Goal: Use online tool/utility: Utilize a website feature to perform a specific function

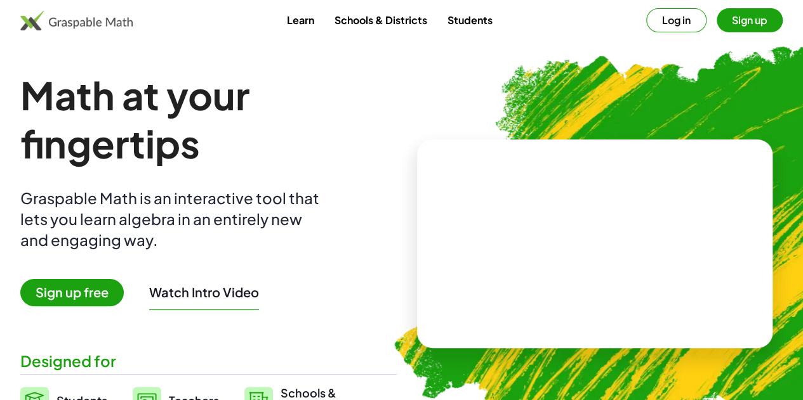
click at [82, 301] on span "Sign up free" at bounding box center [71, 292] width 103 height 27
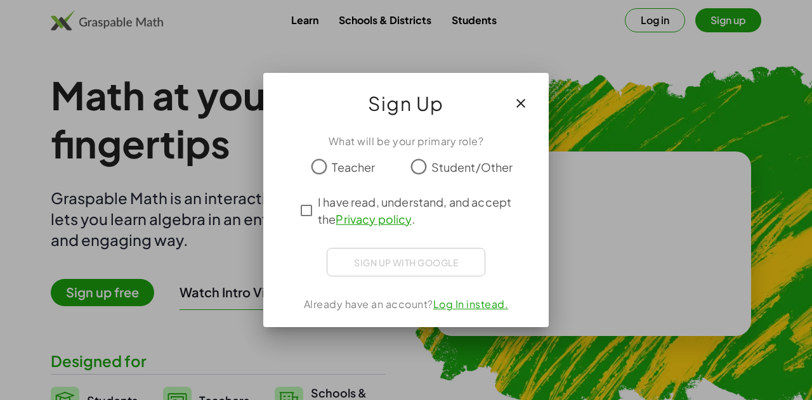
click at [522, 106] on icon "button" at bounding box center [520, 103] width 15 height 15
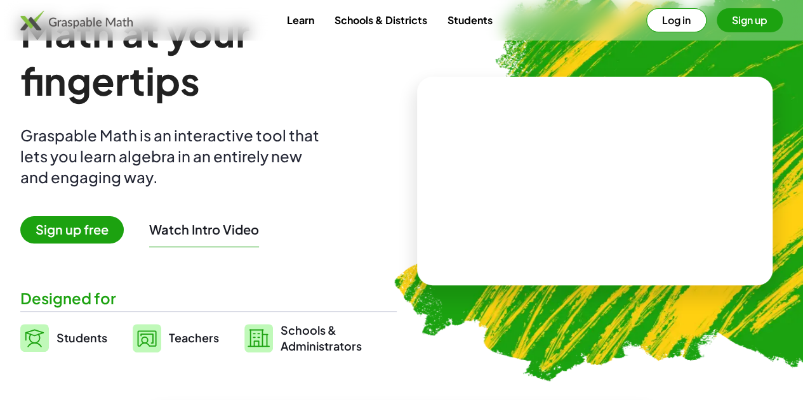
scroll to position [64, 0]
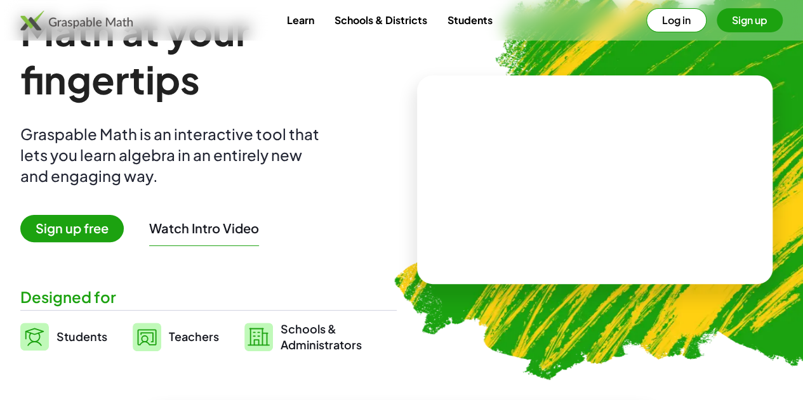
click at [49, 348] on img at bounding box center [34, 337] width 29 height 28
click at [86, 342] on link "Students" at bounding box center [63, 337] width 87 height 32
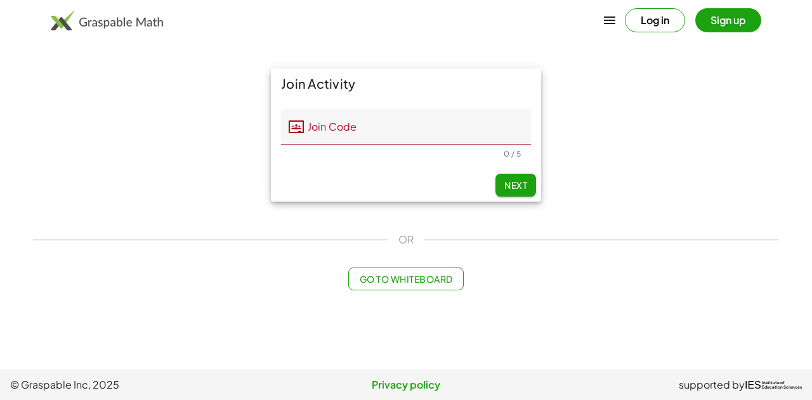
click at [410, 271] on button "Go to Whiteboard" at bounding box center [405, 279] width 115 height 23
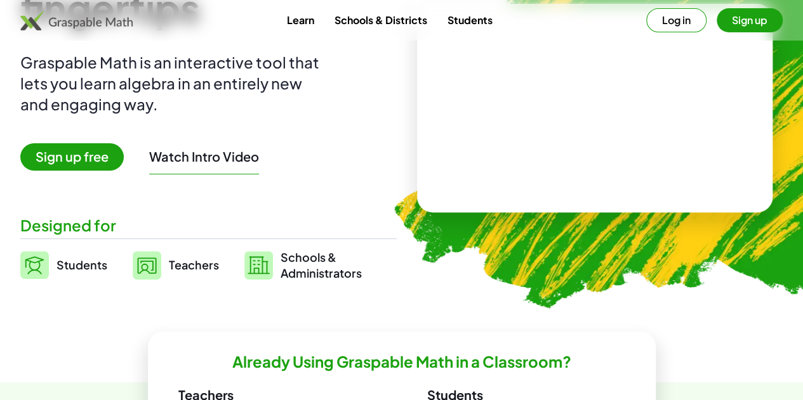
scroll to position [136, 0]
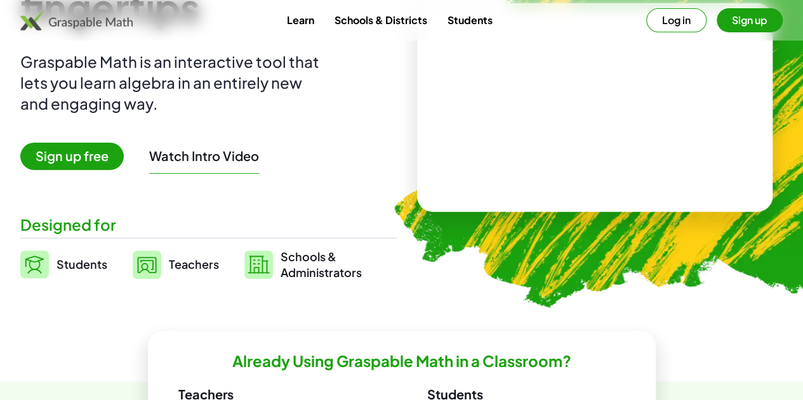
click at [102, 261] on span "Students" at bounding box center [81, 264] width 51 height 15
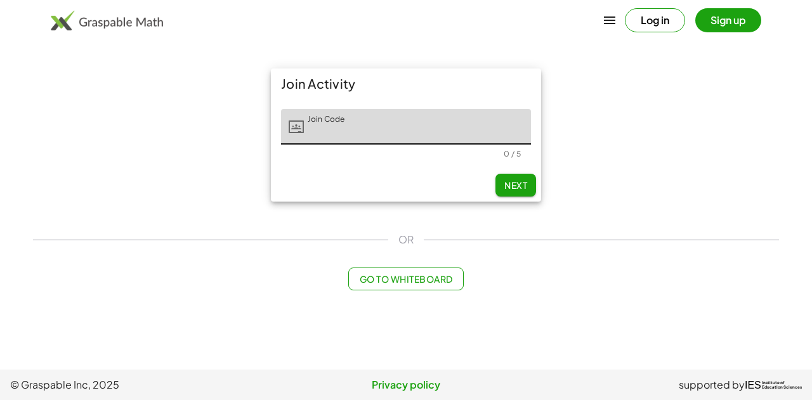
click at [368, 283] on span "Go to Whiteboard" at bounding box center [405, 278] width 93 height 11
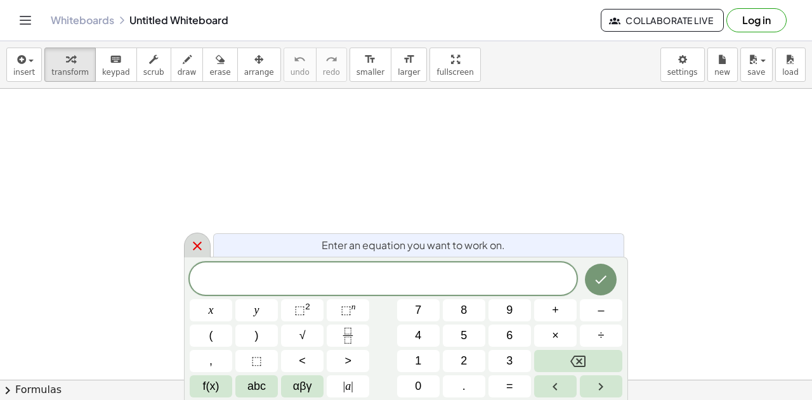
click at [198, 242] on icon at bounding box center [197, 246] width 15 height 15
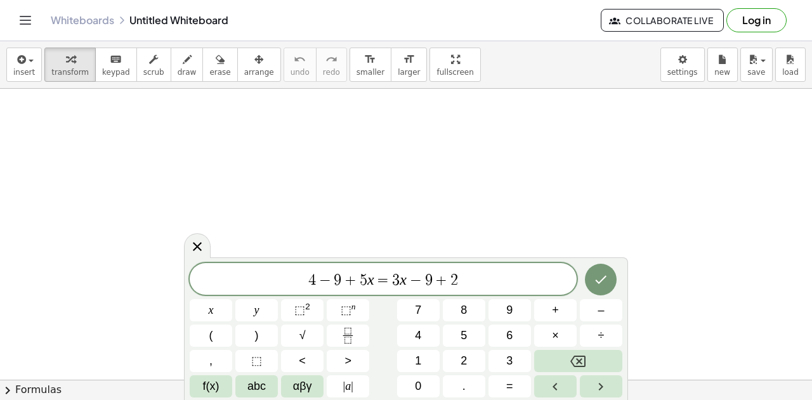
click at [232, 299] on div at bounding box center [211, 310] width 43 height 22
click at [587, 278] on button "Done" at bounding box center [601, 280] width 32 height 32
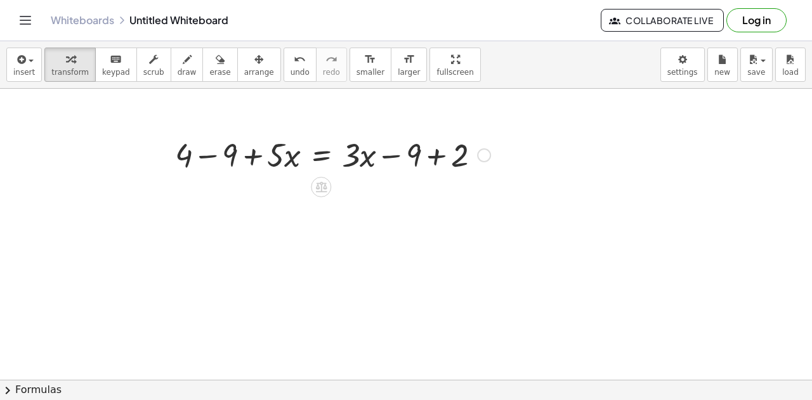
click at [426, 164] on div at bounding box center [333, 154] width 328 height 43
click at [321, 155] on div "+ 4 − 9 + · 5 · x = + · 3 · x − 9 + 2 + 4 − 9 + · 5 · x = + · 3 · x − 7" at bounding box center [321, 155] width 0 height 0
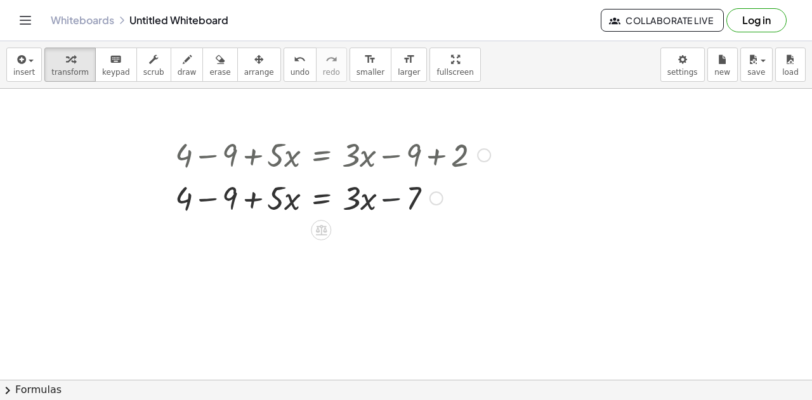
click at [400, 156] on div at bounding box center [333, 154] width 328 height 43
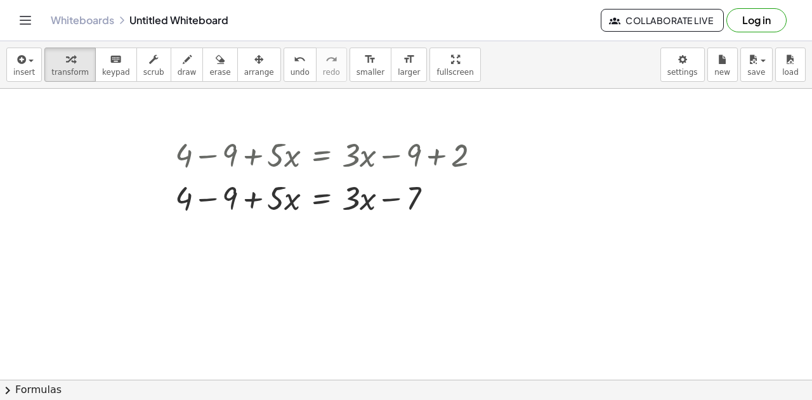
drag, startPoint x: 277, startPoint y: 214, endPoint x: 369, endPoint y: 220, distance: 92.8
click at [369, 220] on div "+ 4 − 9 + · 5 · x = + · 3 · x − 9 + 2 · 5 + 4 − 9 + · 5 · x = + · 3 · x − 7" at bounding box center [328, 175] width 344 height 93
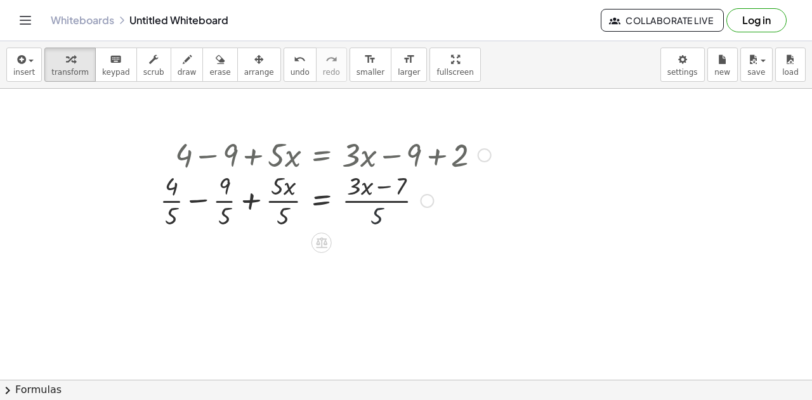
click at [362, 208] on div at bounding box center [326, 199] width 344 height 63
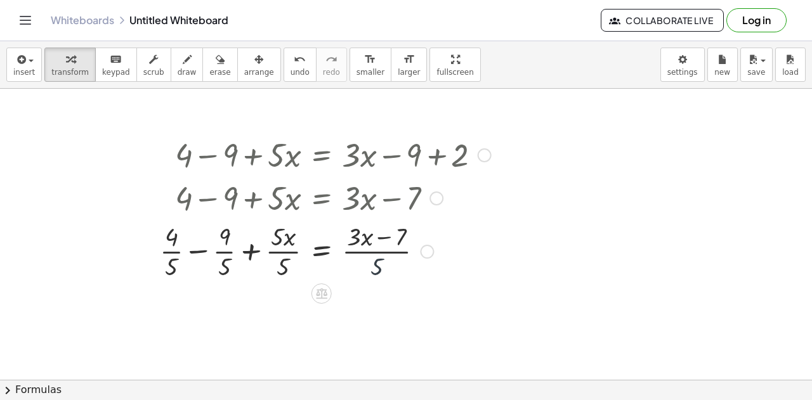
click at [362, 208] on div at bounding box center [326, 197] width 344 height 43
drag, startPoint x: 362, startPoint y: 208, endPoint x: 237, endPoint y: 209, distance: 124.4
click at [237, 209] on div at bounding box center [326, 197] width 344 height 43
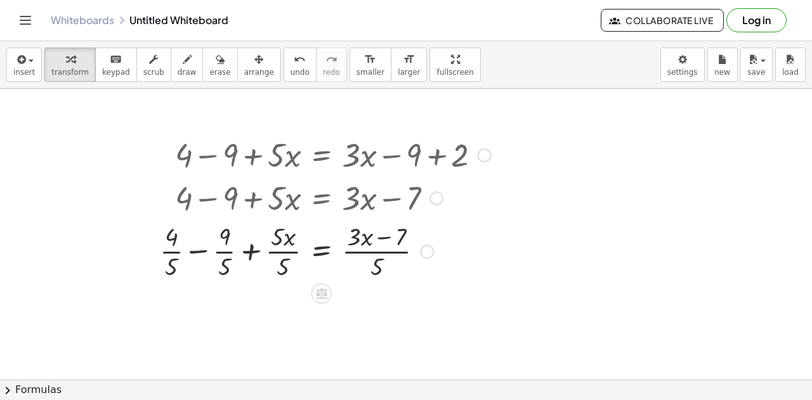
click at [227, 244] on div at bounding box center [326, 250] width 344 height 63
click at [194, 240] on div at bounding box center [326, 250] width 344 height 63
click at [287, 248] on div at bounding box center [333, 250] width 328 height 63
click at [287, 248] on div at bounding box center [326, 250] width 344 height 63
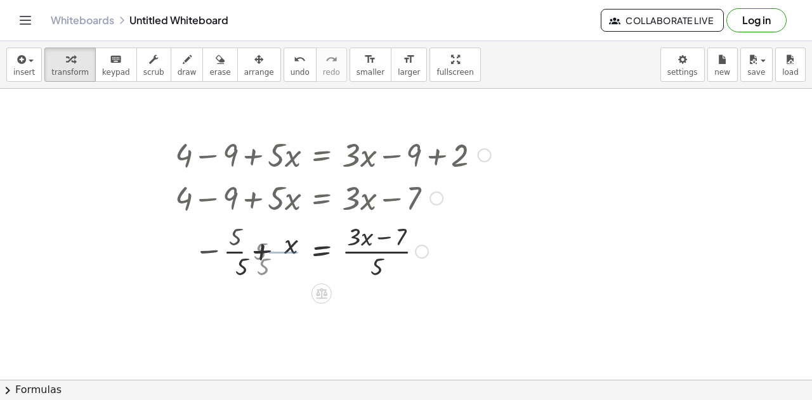
click at [339, 250] on div at bounding box center [326, 250] width 344 height 63
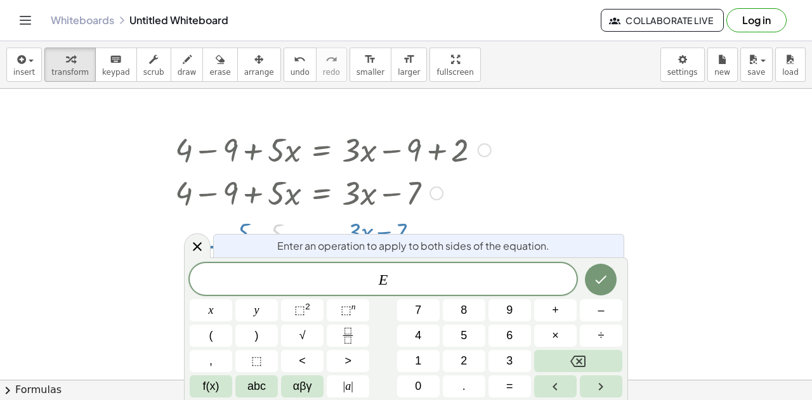
click at [339, 250] on span "Enter an operation to apply to both sides of the equation." at bounding box center [413, 246] width 272 height 15
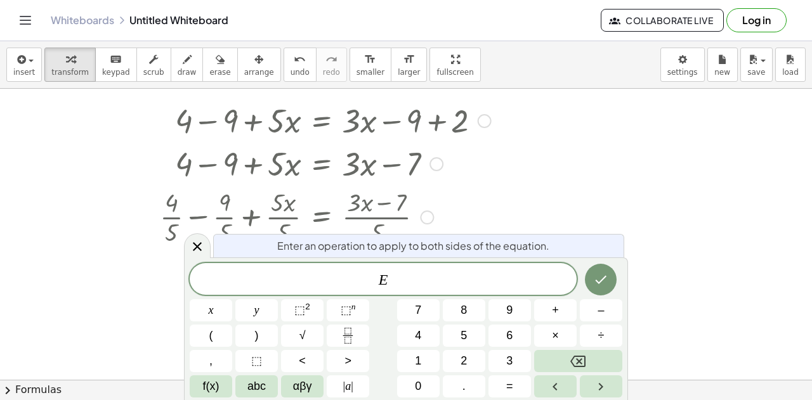
scroll to position [34, 0]
click at [447, 279] on span "E" at bounding box center [383, 281] width 387 height 18
click at [427, 201] on div at bounding box center [326, 216] width 344 height 63
click at [476, 185] on div at bounding box center [326, 216] width 344 height 63
click at [194, 244] on icon at bounding box center [197, 246] width 9 height 9
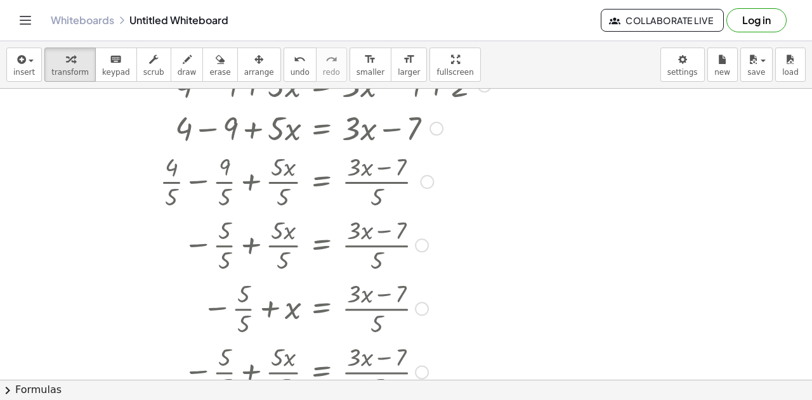
scroll to position [71, 0]
click at [427, 305] on div at bounding box center [422, 308] width 14 height 14
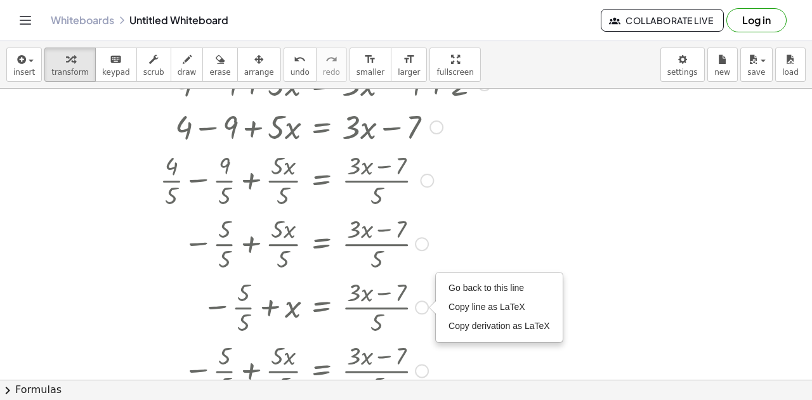
click at [427, 306] on div "Go back to this line Copy line as LaTeX Copy derivation as LaTeX" at bounding box center [422, 308] width 14 height 14
click at [428, 241] on div at bounding box center [422, 244] width 14 height 14
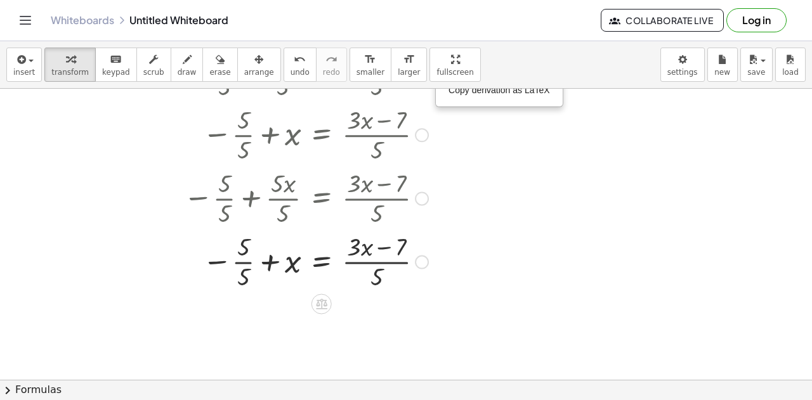
scroll to position [246, 0]
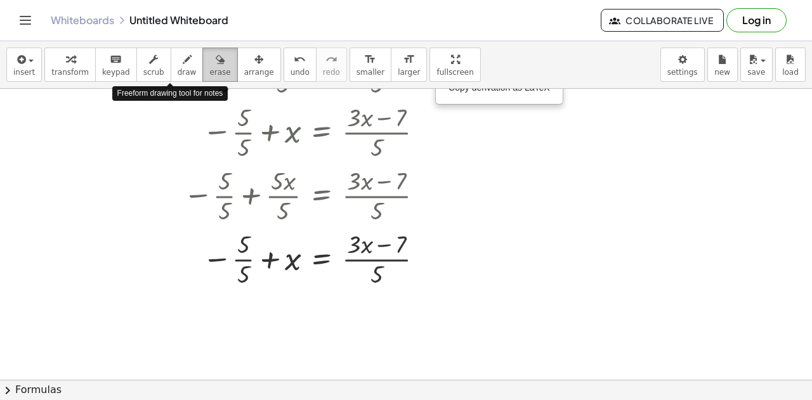
click at [209, 69] on span "erase" at bounding box center [219, 72] width 21 height 9
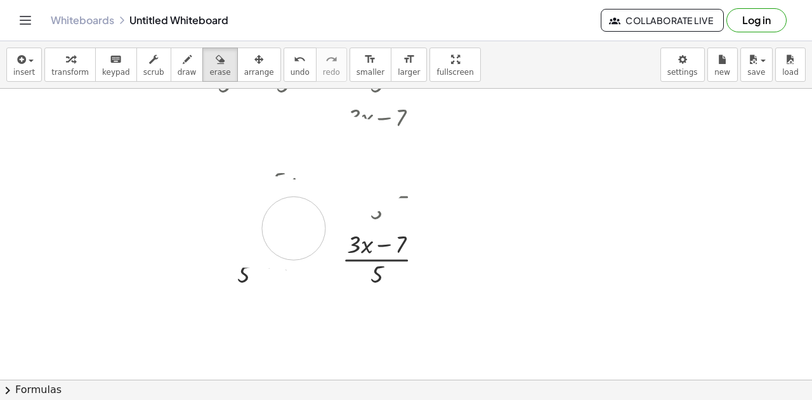
drag, startPoint x: 249, startPoint y: 157, endPoint x: 287, endPoint y: 220, distance: 73.4
click at [287, 220] on div at bounding box center [406, 135] width 812 height 584
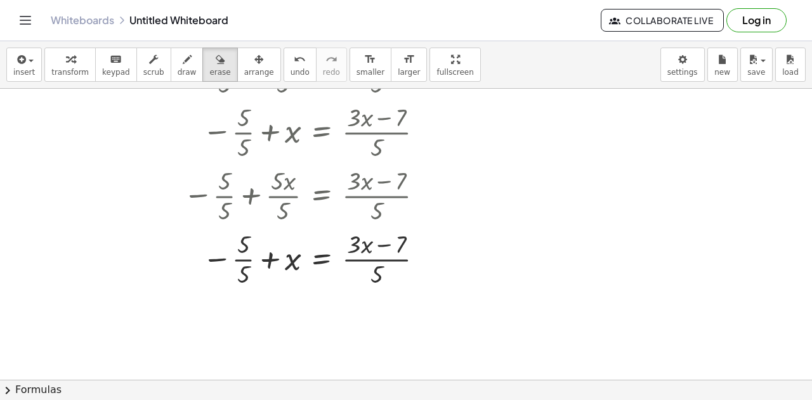
click at [274, 215] on div at bounding box center [406, 135] width 812 height 584
click at [291, 62] on div "undo" at bounding box center [300, 58] width 19 height 15
